Goal: Contribute content: Add original content to the website for others to see

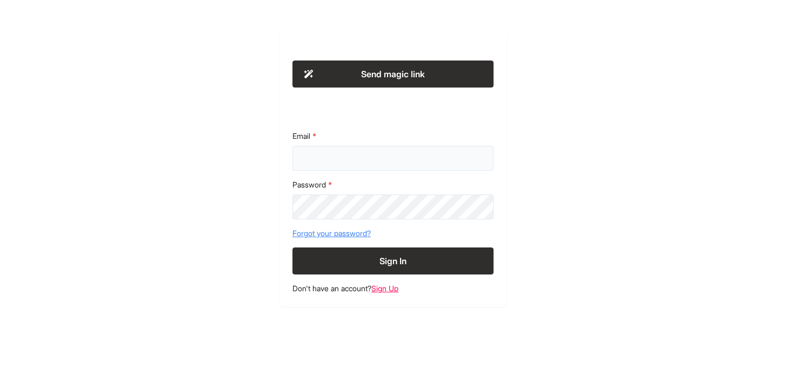
type input "**********"
click at [401, 270] on button "Sign In" at bounding box center [392, 261] width 201 height 27
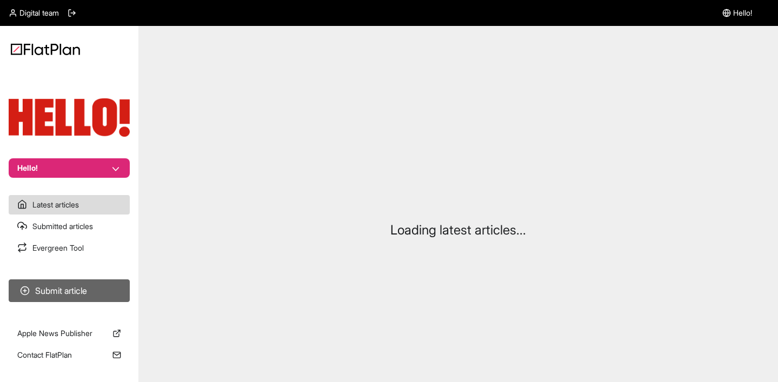
click at [75, 291] on button "Submit article" at bounding box center [69, 290] width 121 height 23
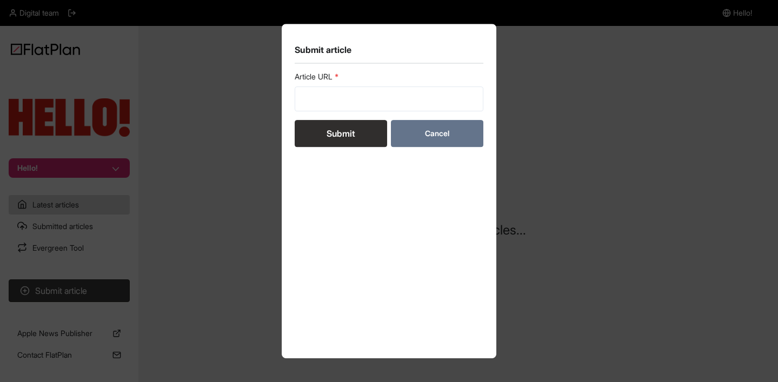
click at [433, 128] on button "Cancel" at bounding box center [437, 133] width 92 height 27
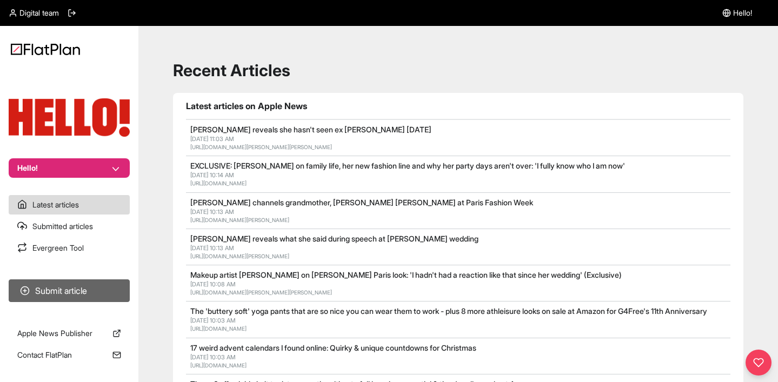
click at [71, 291] on button "Submit article" at bounding box center [69, 290] width 121 height 23
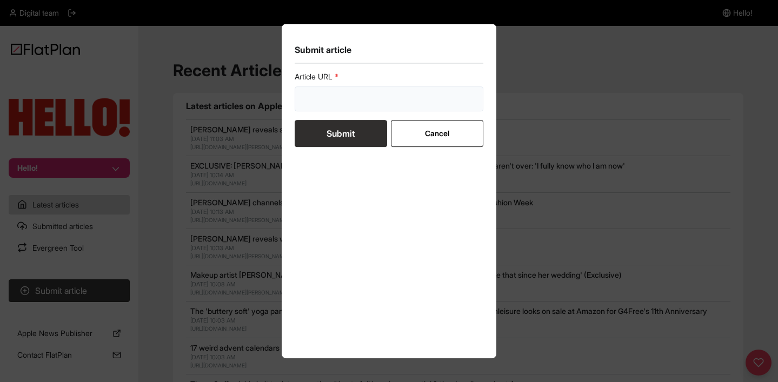
click at [359, 95] on input "url" at bounding box center [389, 98] width 189 height 25
paste input "https://www.hellomagazine.com/shopping/816113/meghan-markle-cartier-watch-looka…"
type input "https://www.hellomagazine.com/shopping/816113/meghan-markle-cartier-watch-looka…"
click at [349, 138] on button "Submit" at bounding box center [341, 133] width 92 height 27
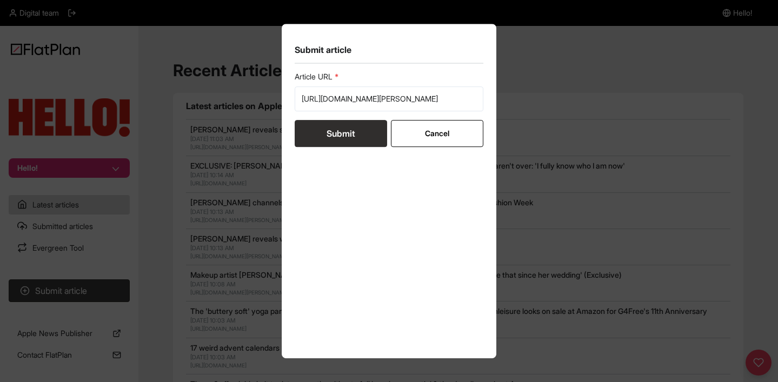
scroll to position [0, 0]
